Goal: Download file/media

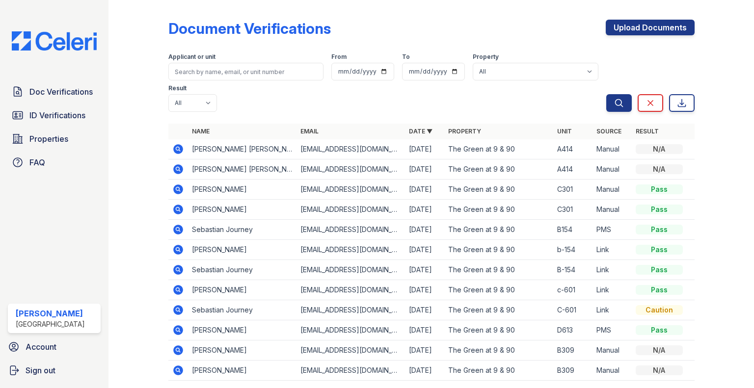
click at [48, 47] on img at bounding box center [54, 40] width 101 height 19
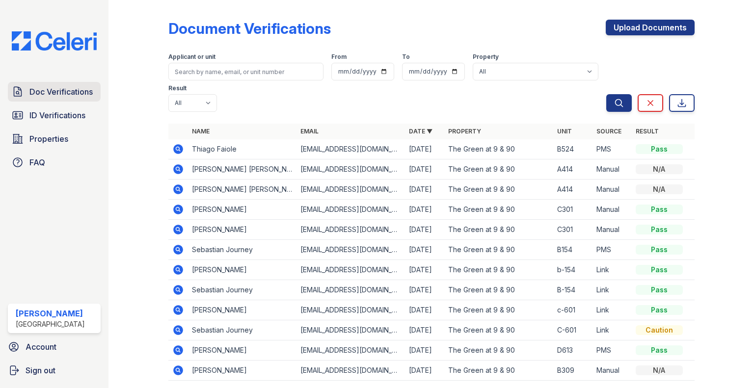
click at [72, 92] on span "Doc Verifications" at bounding box center [60, 92] width 63 height 12
click at [179, 152] on icon at bounding box center [178, 149] width 10 height 10
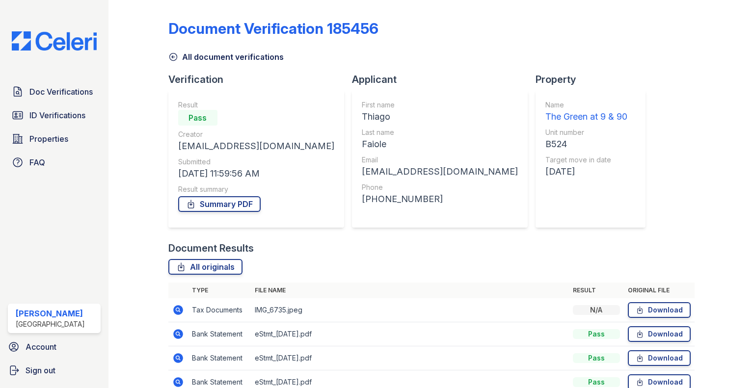
scroll to position [49, 0]
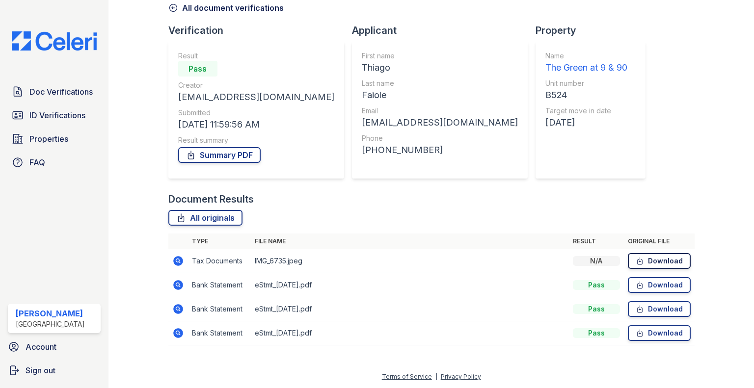
click at [647, 263] on link "Download" at bounding box center [658, 261] width 63 height 16
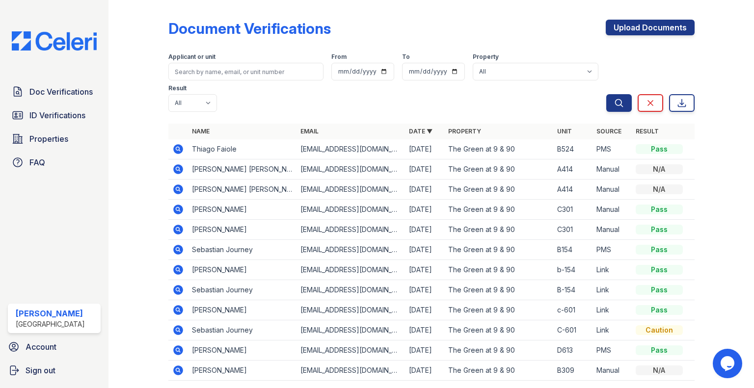
click at [177, 149] on icon at bounding box center [177, 148] width 2 height 2
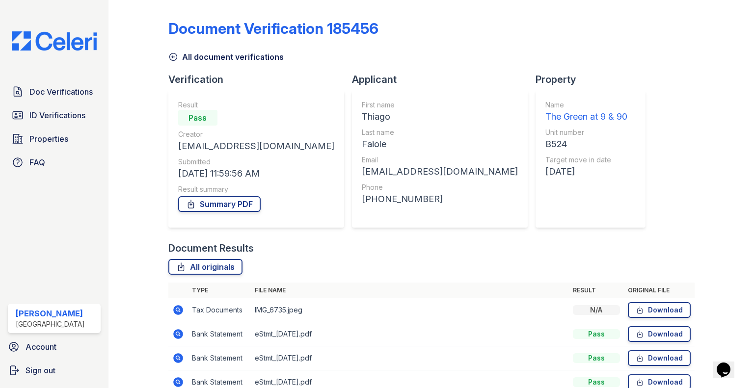
scroll to position [49, 0]
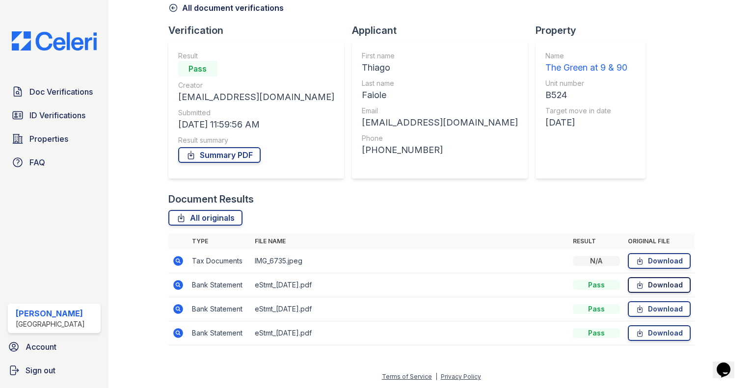
click at [646, 281] on link "Download" at bounding box center [658, 285] width 63 height 16
click at [670, 338] on link "Download" at bounding box center [658, 333] width 63 height 16
click at [46, 111] on span "ID Verifications" at bounding box center [57, 115] width 56 height 12
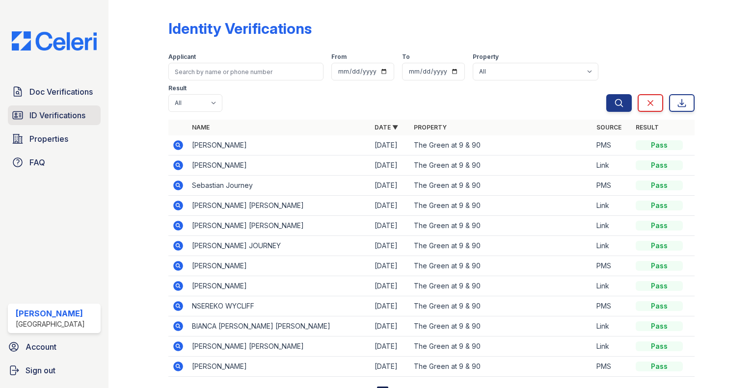
click at [67, 119] on span "ID Verifications" at bounding box center [57, 115] width 56 height 12
click at [69, 91] on span "Doc Verifications" at bounding box center [60, 92] width 63 height 12
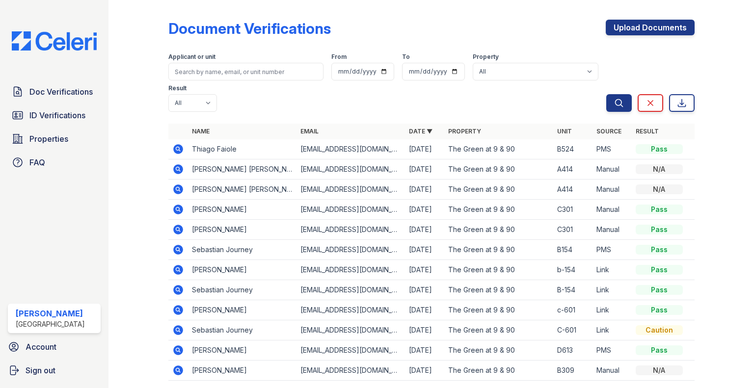
click at [711, 323] on div at bounding box center [716, 203] width 44 height 398
